Goal: Task Accomplishment & Management: Manage account settings

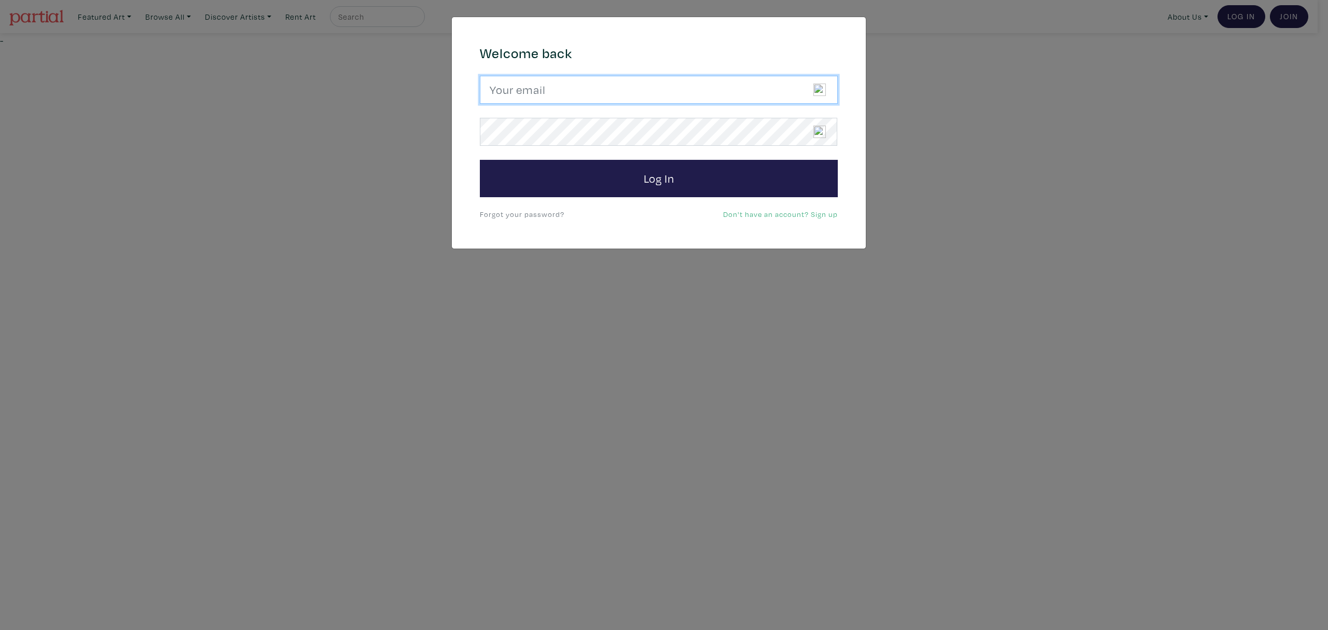
click at [585, 82] on input "email" at bounding box center [659, 90] width 358 height 28
type input "candicegrantart@outlook.com"
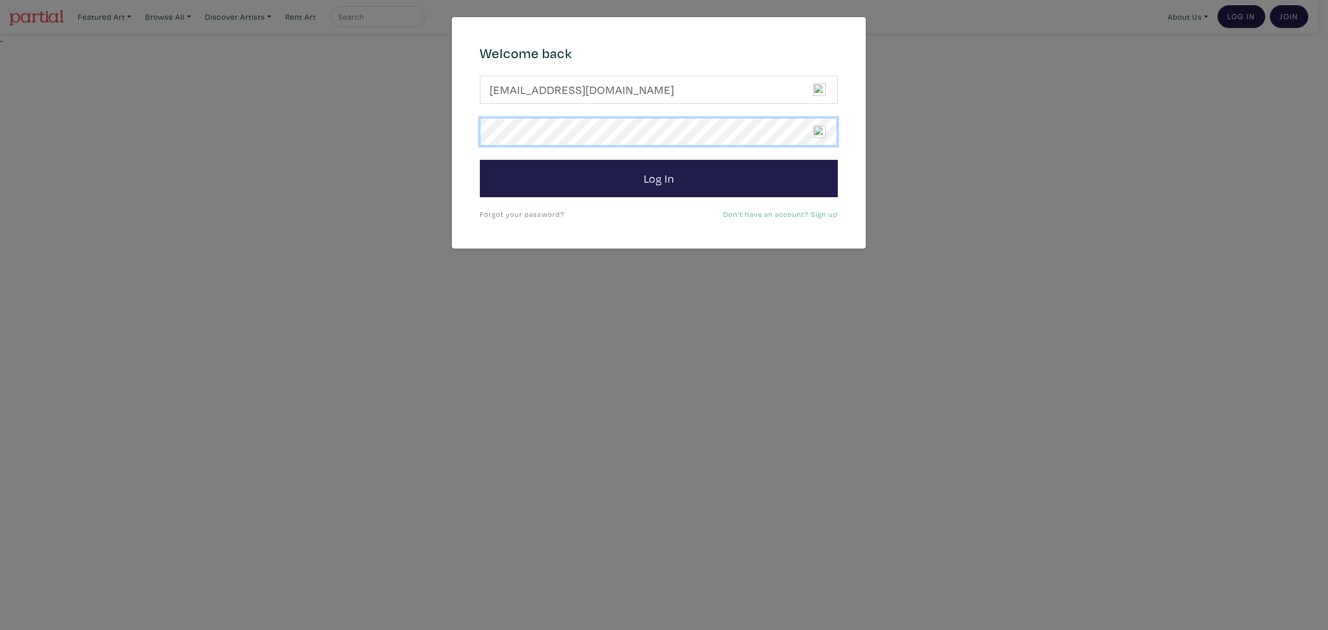
click at [480, 160] on button "Log In" at bounding box center [659, 178] width 358 height 37
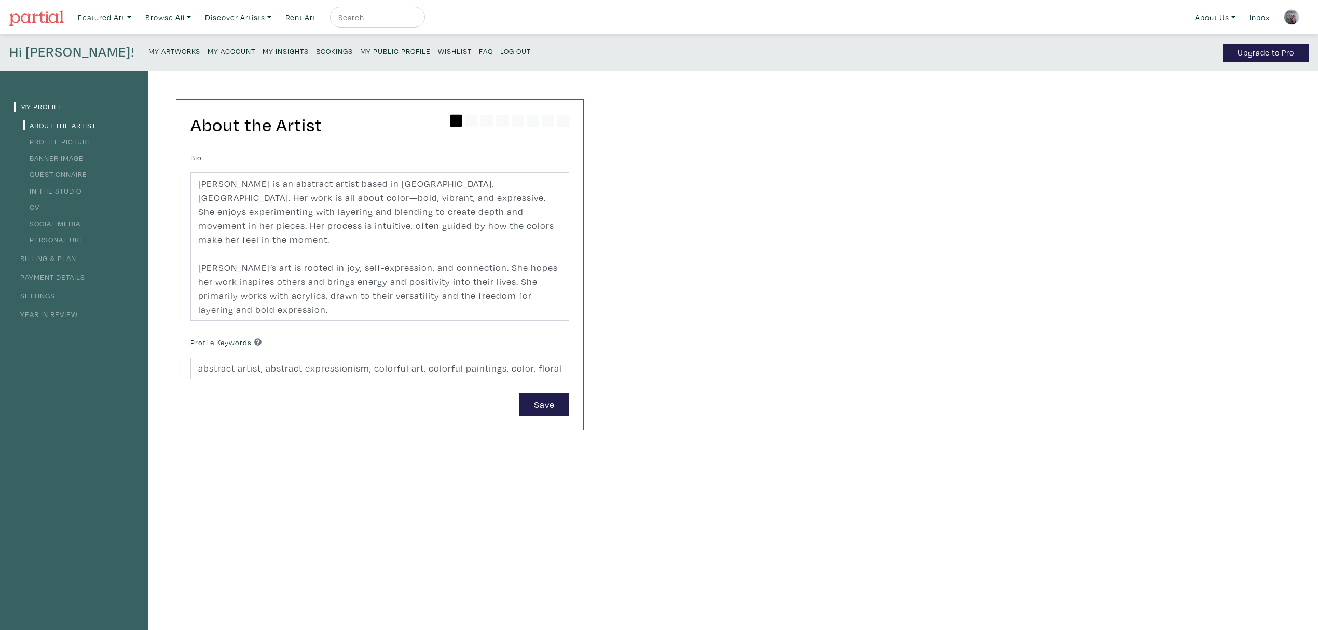
click at [263, 49] on small "My Insights" at bounding box center [286, 51] width 46 height 10
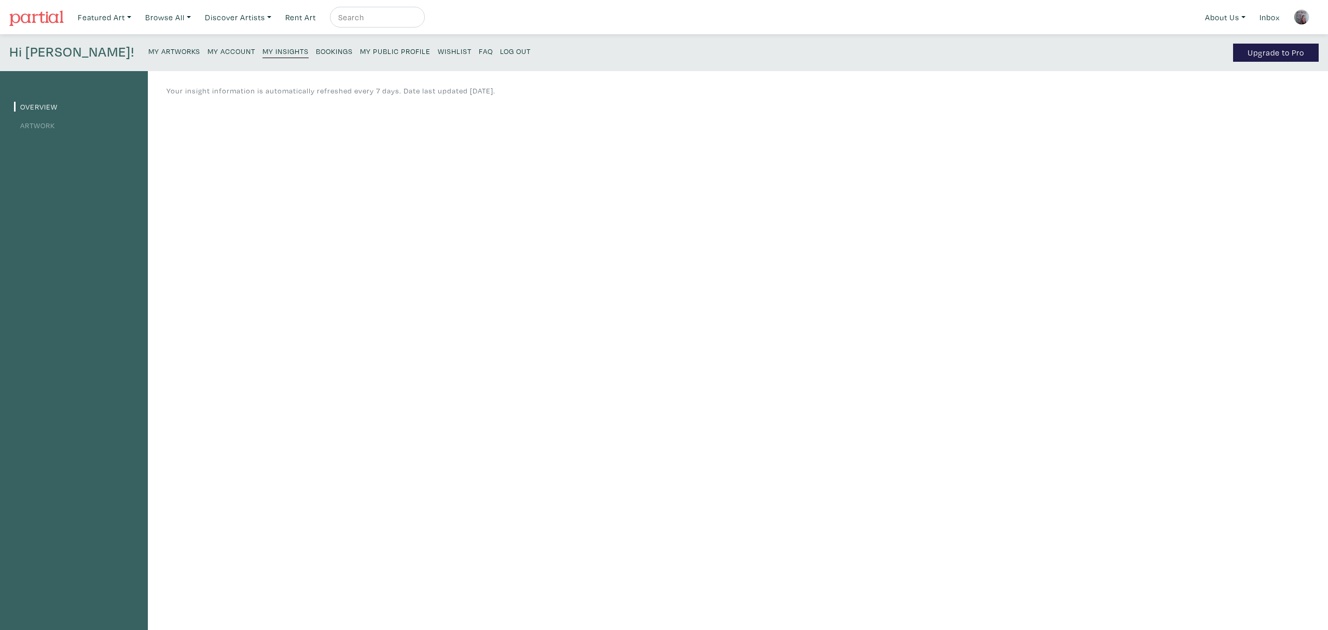
click at [40, 121] on link "Artwork" at bounding box center [34, 125] width 41 height 10
